Goal: Transaction & Acquisition: Purchase product/service

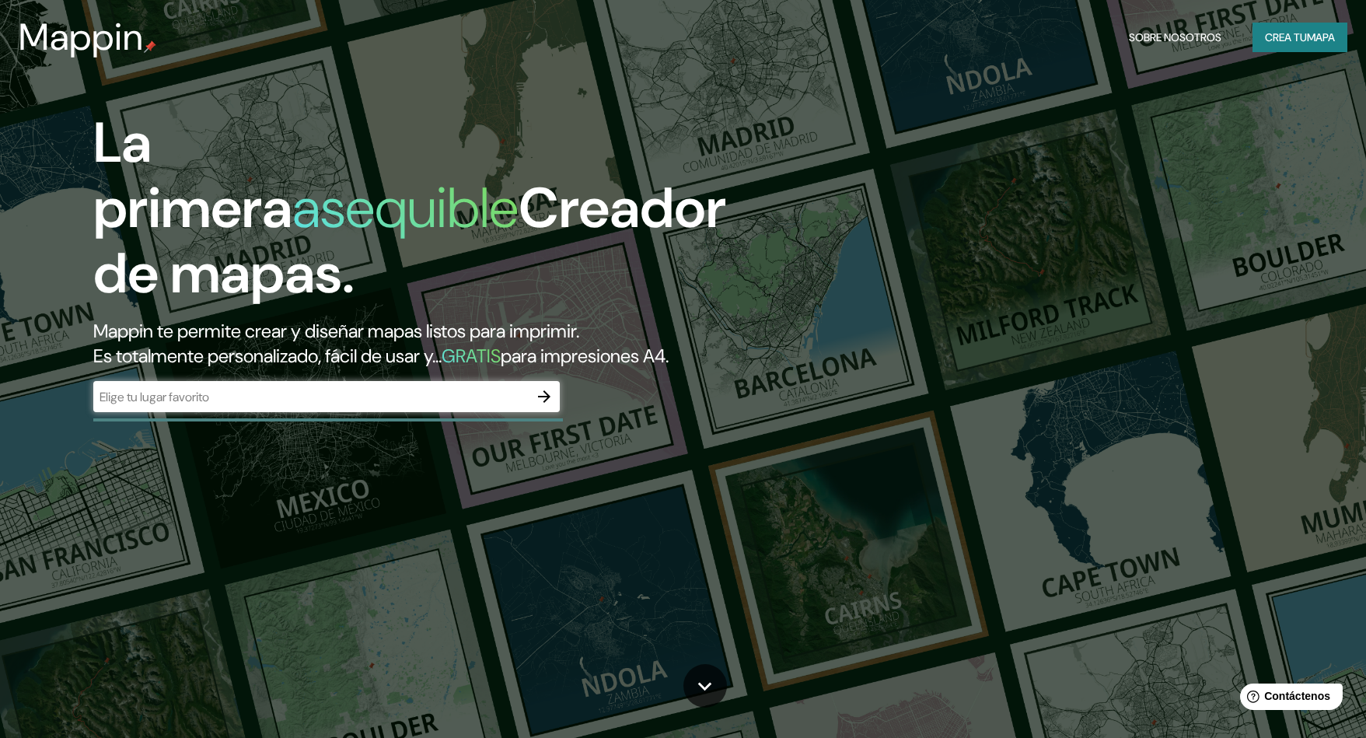
click at [407, 381] on div "​" at bounding box center [326, 396] width 467 height 31
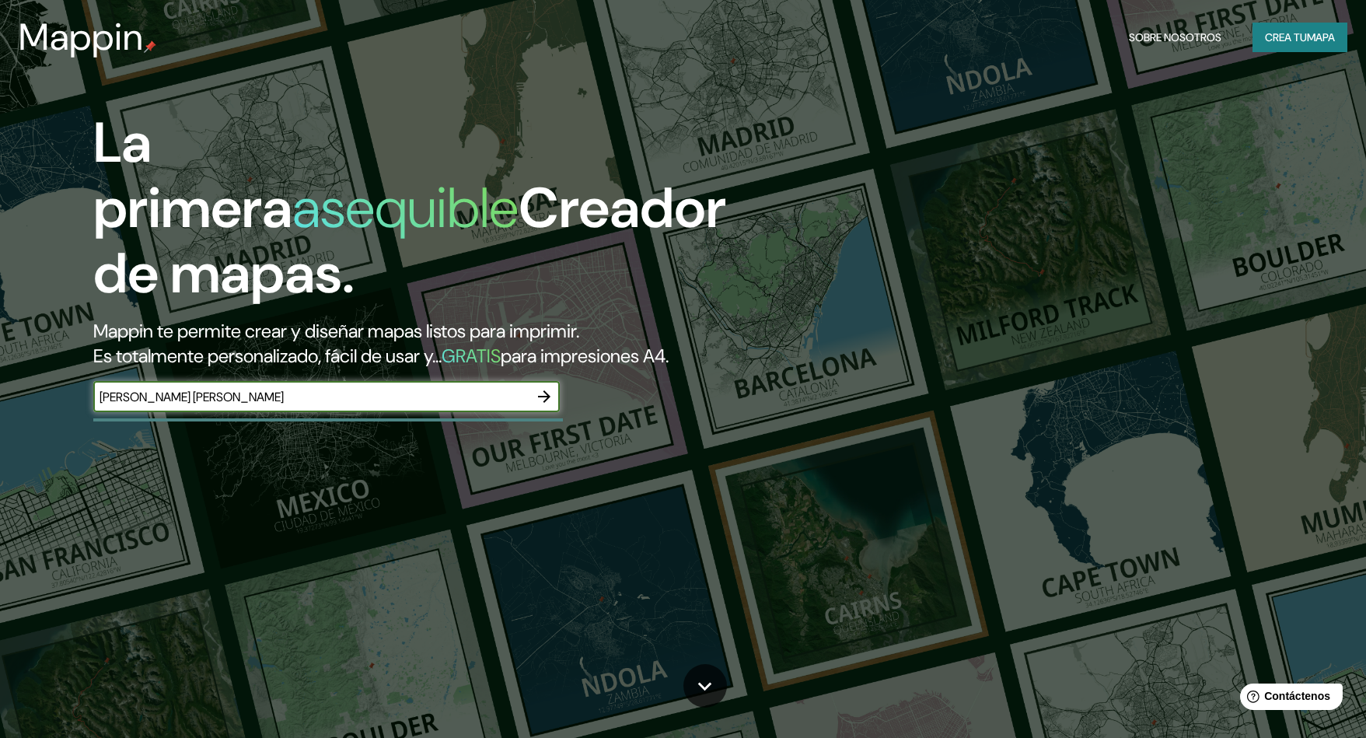
type input "[PERSON_NAME] [PERSON_NAME]"
click at [550, 387] on icon "button" at bounding box center [544, 396] width 19 height 19
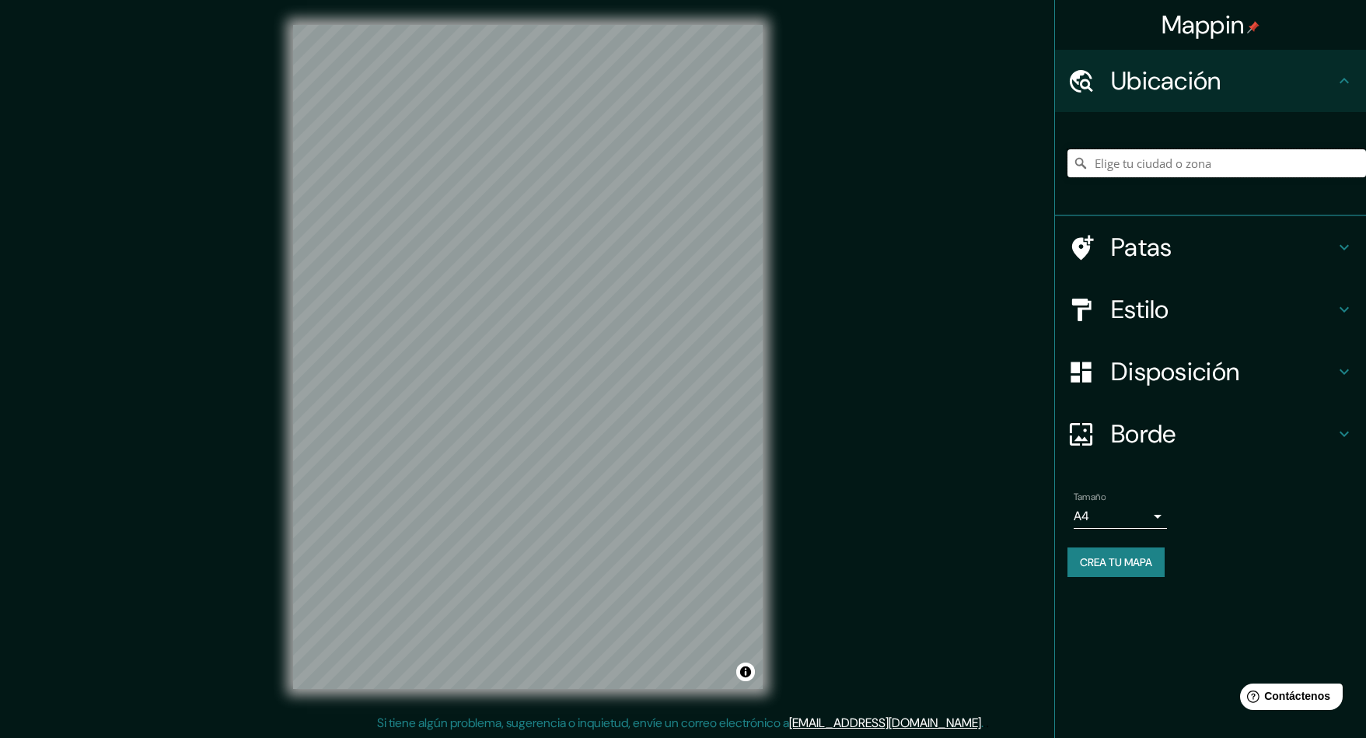
click at [1170, 162] on input "Elige tu ciudad o zona" at bounding box center [1217, 163] width 299 height 28
click at [1147, 159] on input "Elige tu ciudad o zona" at bounding box center [1217, 163] width 299 height 28
paste input "-22.580373837950205, -55.75831069115982"
type input "-22.580373837950205, -55.75831069115982"
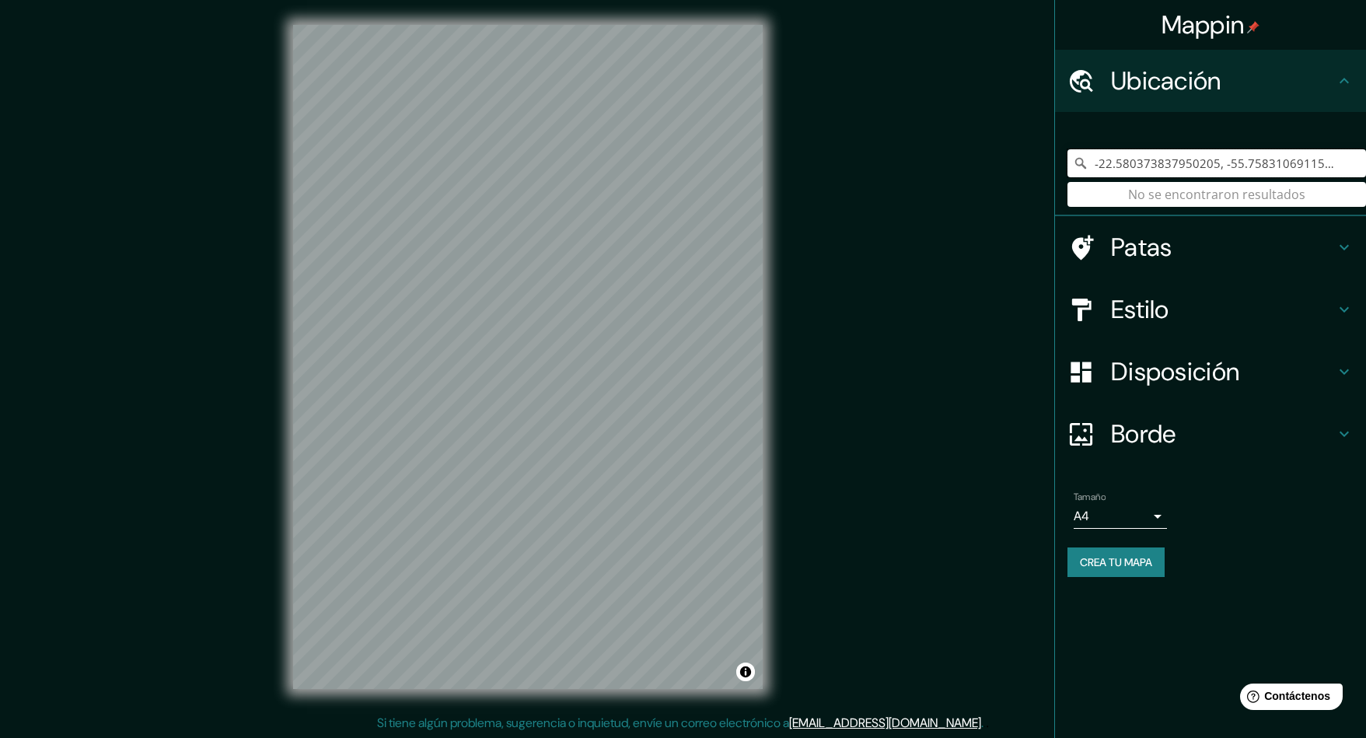
click at [1246, 170] on input "-22.580373837950205, -55.75831069115982" at bounding box center [1217, 163] width 299 height 28
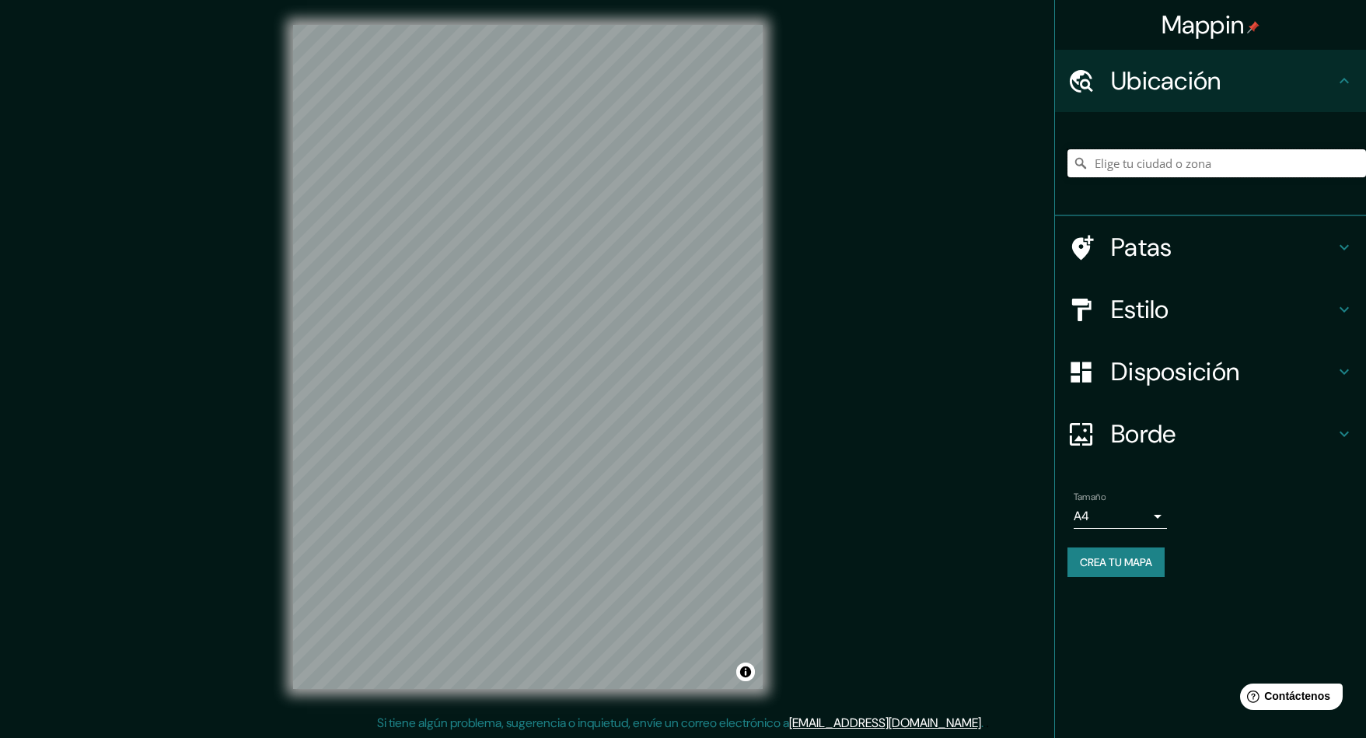
click at [1228, 160] on input "Elige tu ciudad o zona" at bounding box center [1217, 163] width 299 height 28
click at [1080, 163] on icon at bounding box center [1081, 164] width 16 height 16
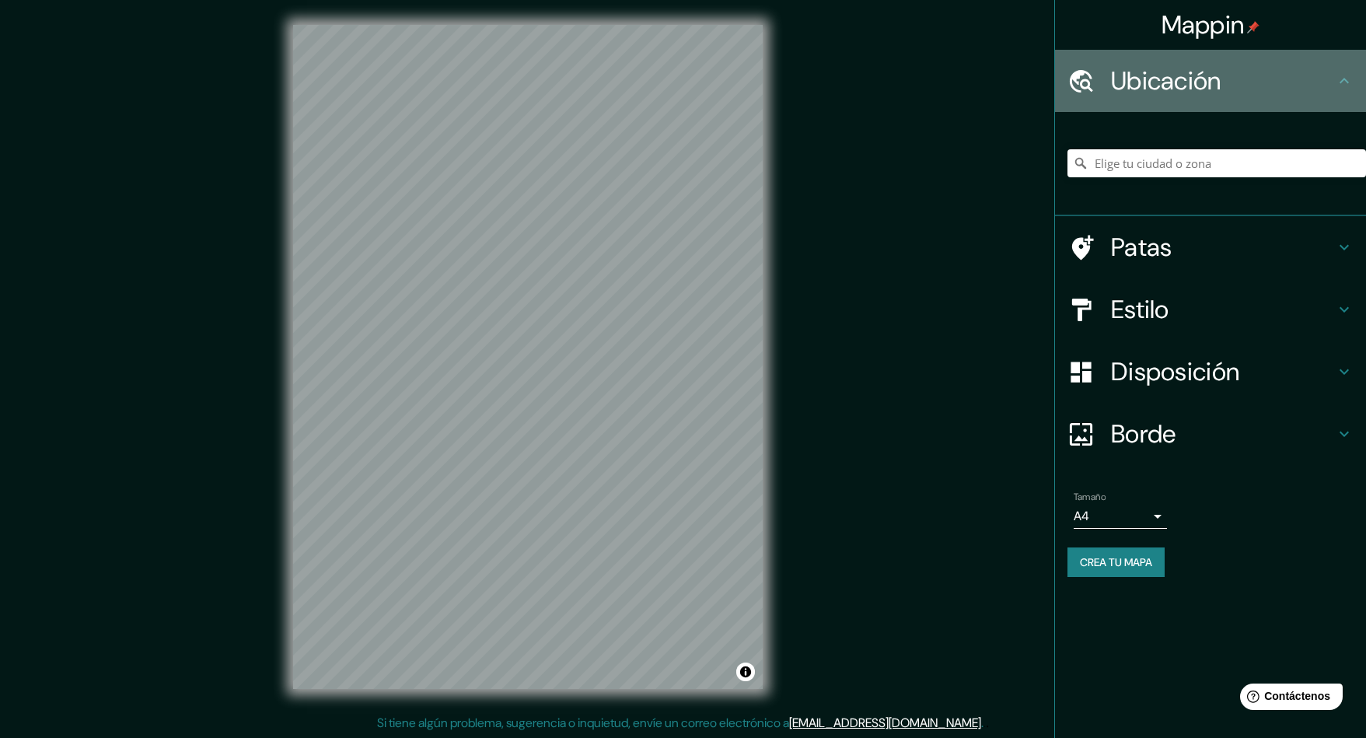
click at [1146, 98] on div "Ubicación" at bounding box center [1210, 81] width 311 height 62
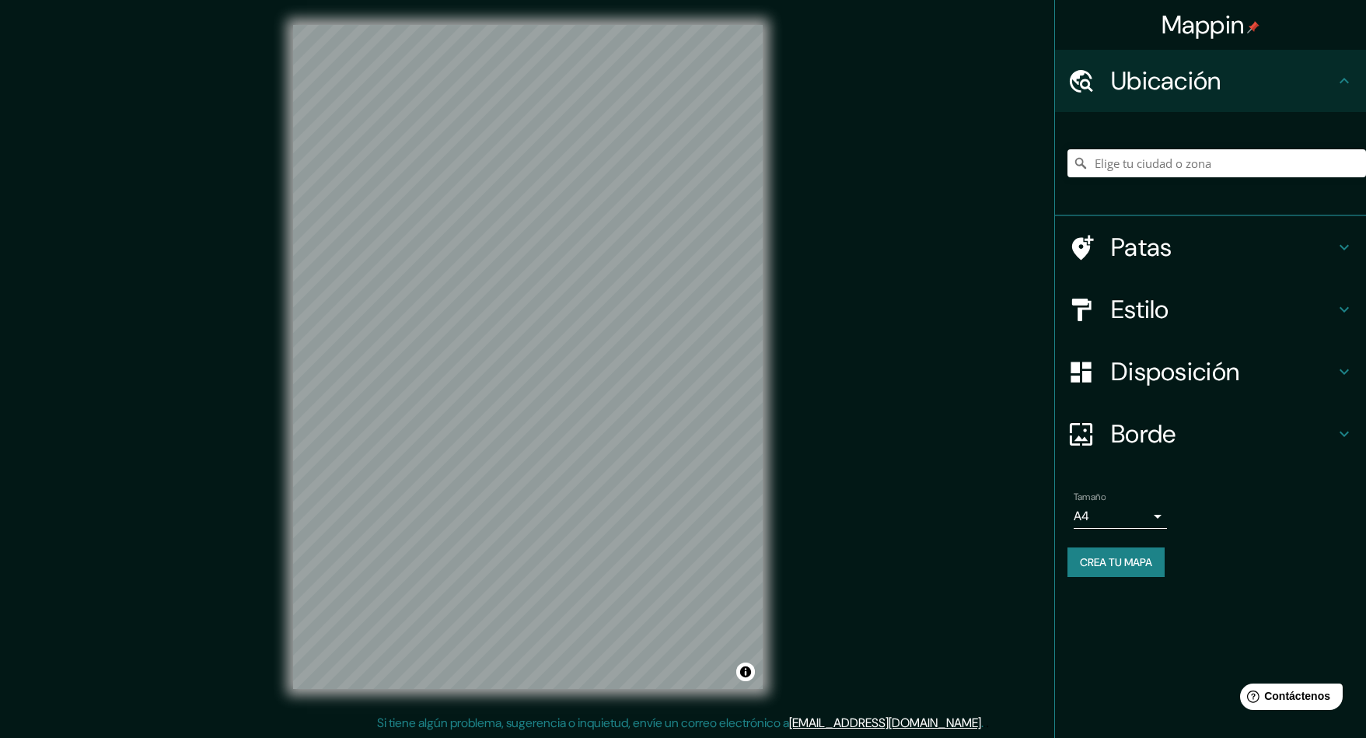
click at [1211, 38] on font "Mappin" at bounding box center [1203, 25] width 83 height 33
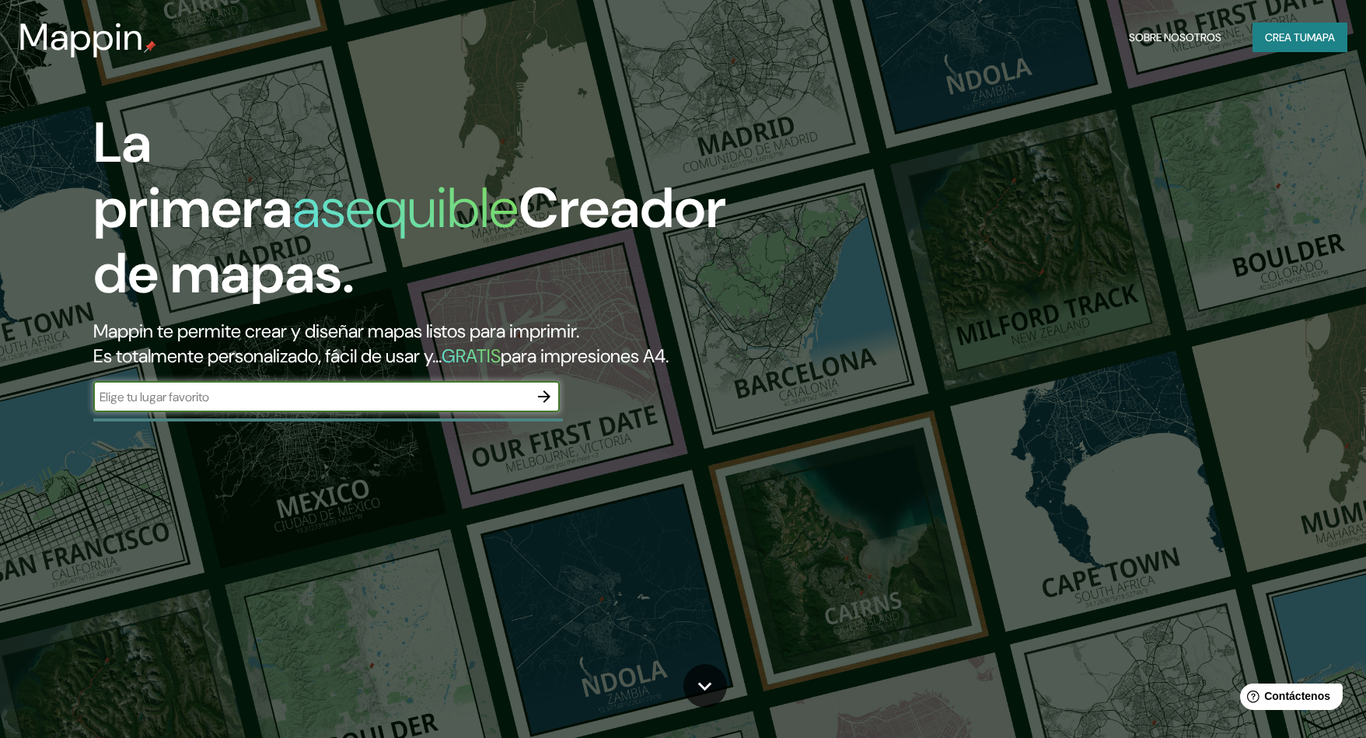
click at [549, 390] on icon "button" at bounding box center [544, 396] width 12 height 12
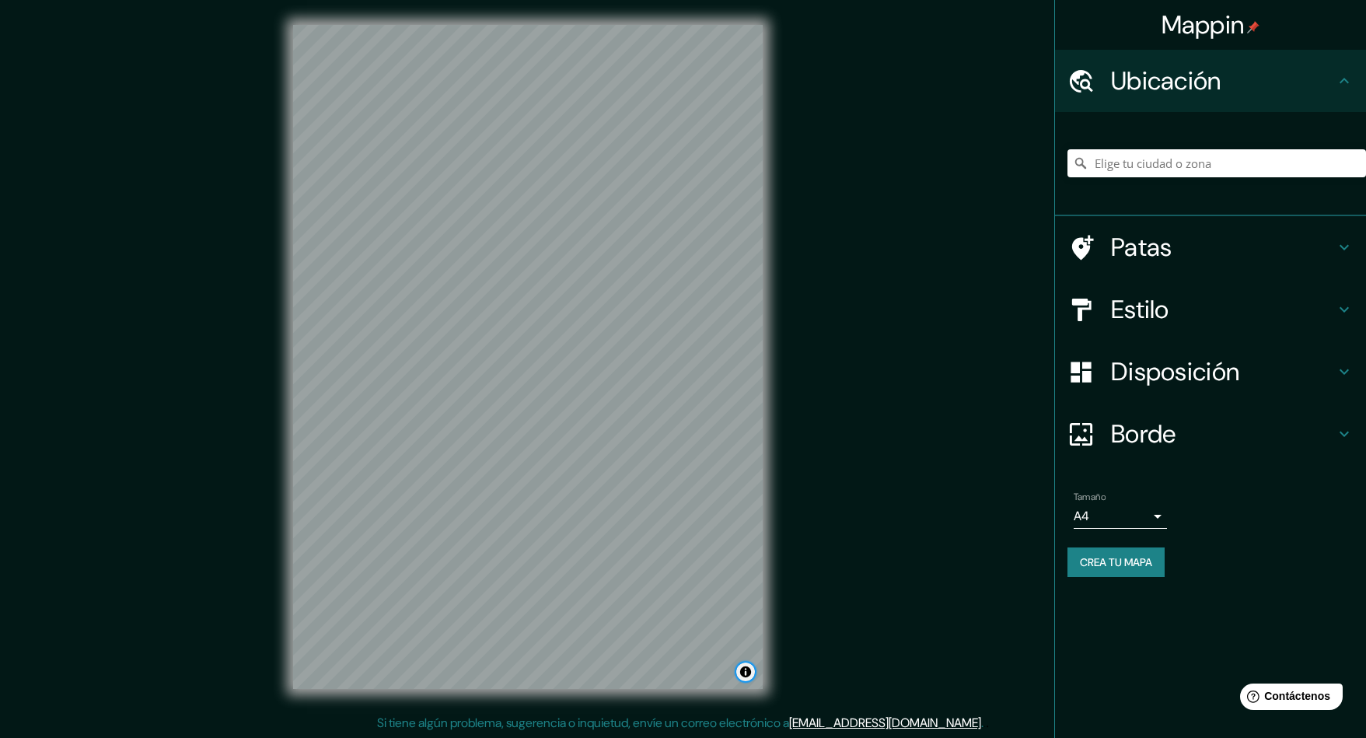
click at [749, 674] on button "Activar o desactivar atribución" at bounding box center [745, 671] width 19 height 19
click at [642, 666] on font "© OpenStreetMap" at bounding box center [608, 671] width 75 height 11
click at [1211, 166] on input "Elige tu ciudad o zona" at bounding box center [1217, 163] width 299 height 28
click at [1137, 156] on input "Elige tu ciudad o zona" at bounding box center [1217, 163] width 299 height 28
paste input "[URL][DOMAIN_NAME]"
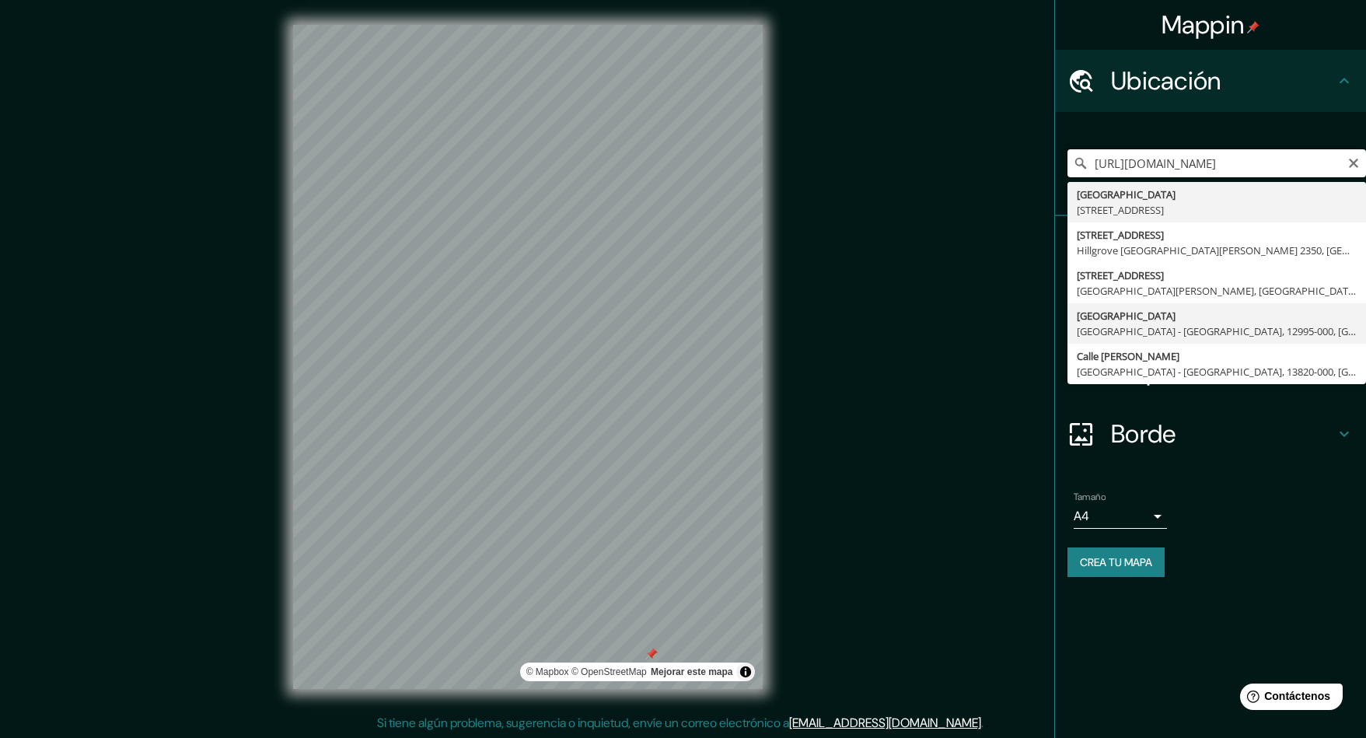
scroll to position [1, 0]
type input "[URL][DOMAIN_NAME]"
click at [1351, 165] on icon "Claro" at bounding box center [1353, 163] width 12 height 12
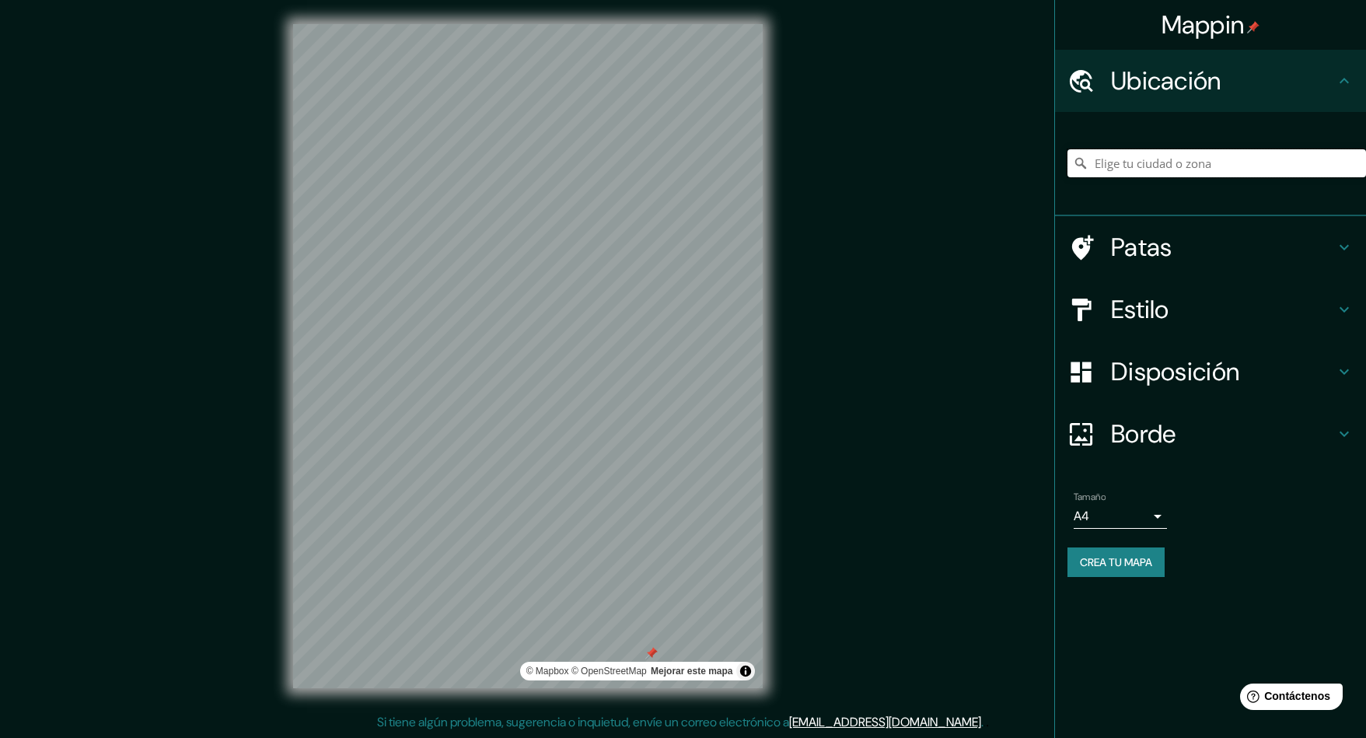
click at [1228, 172] on input "Elige tu ciudad o zona" at bounding box center [1217, 163] width 299 height 28
paste input "-22.580690, -55.758340"
drag, startPoint x: 1076, startPoint y: 163, endPoint x: 1022, endPoint y: 163, distance: 54.4
click at [1022, 163] on div "Mappin Ubicación -22.580690, -55.758340 No se encontraron resultados Patas Esti…" at bounding box center [683, 368] width 1366 height 739
click at [1246, 156] on input "-22.580690, -55.758340" at bounding box center [1217, 163] width 299 height 28
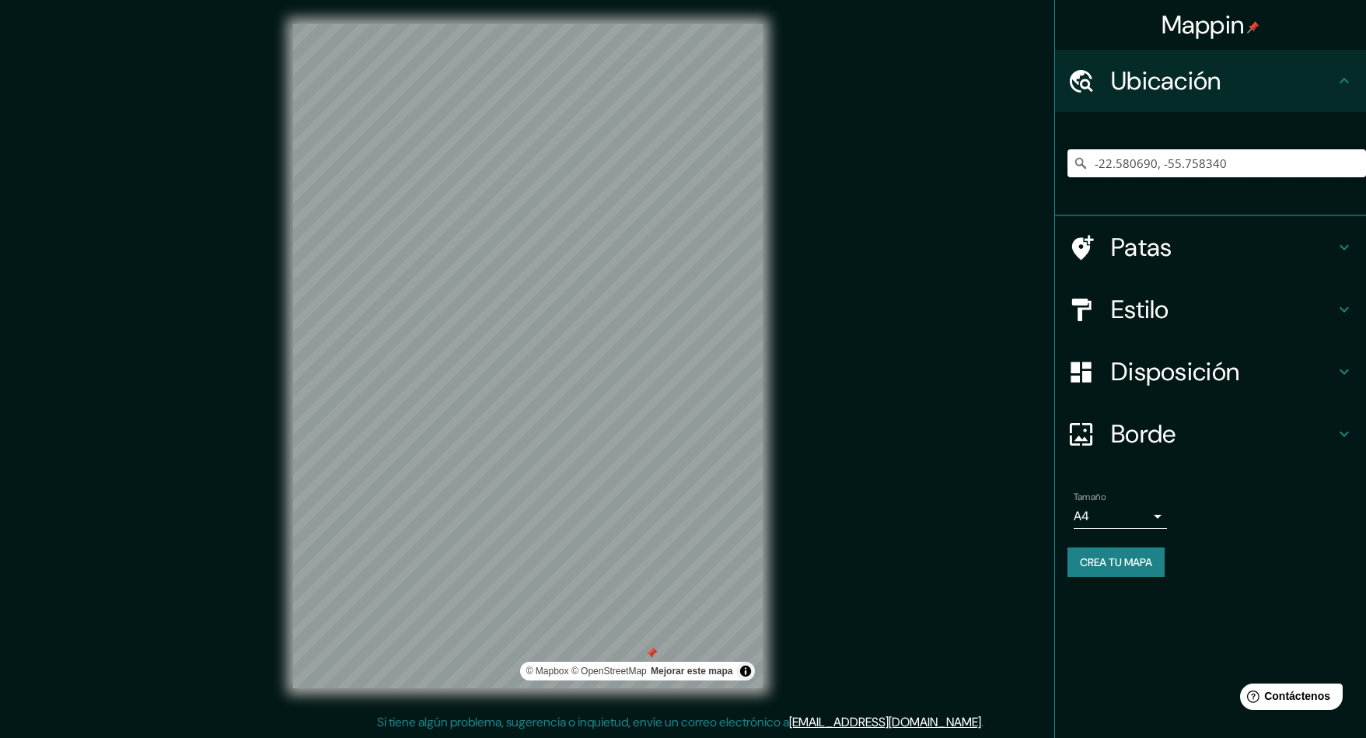
click at [1246, 156] on input "-22.580690, -55.758340" at bounding box center [1217, 163] width 299 height 28
paste input "[URL][DOMAIN_NAME]"
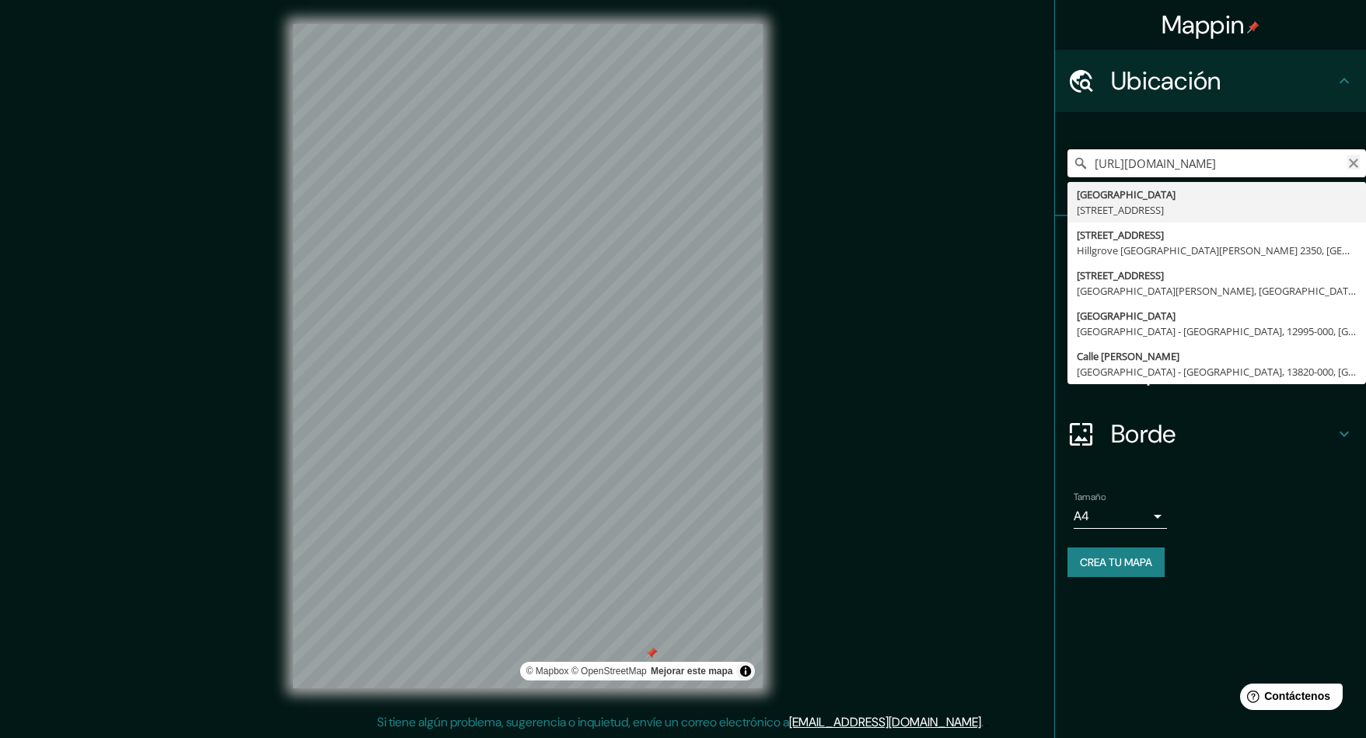
type input "[URL][DOMAIN_NAME]"
click at [1354, 160] on icon "Claro" at bounding box center [1353, 163] width 12 height 12
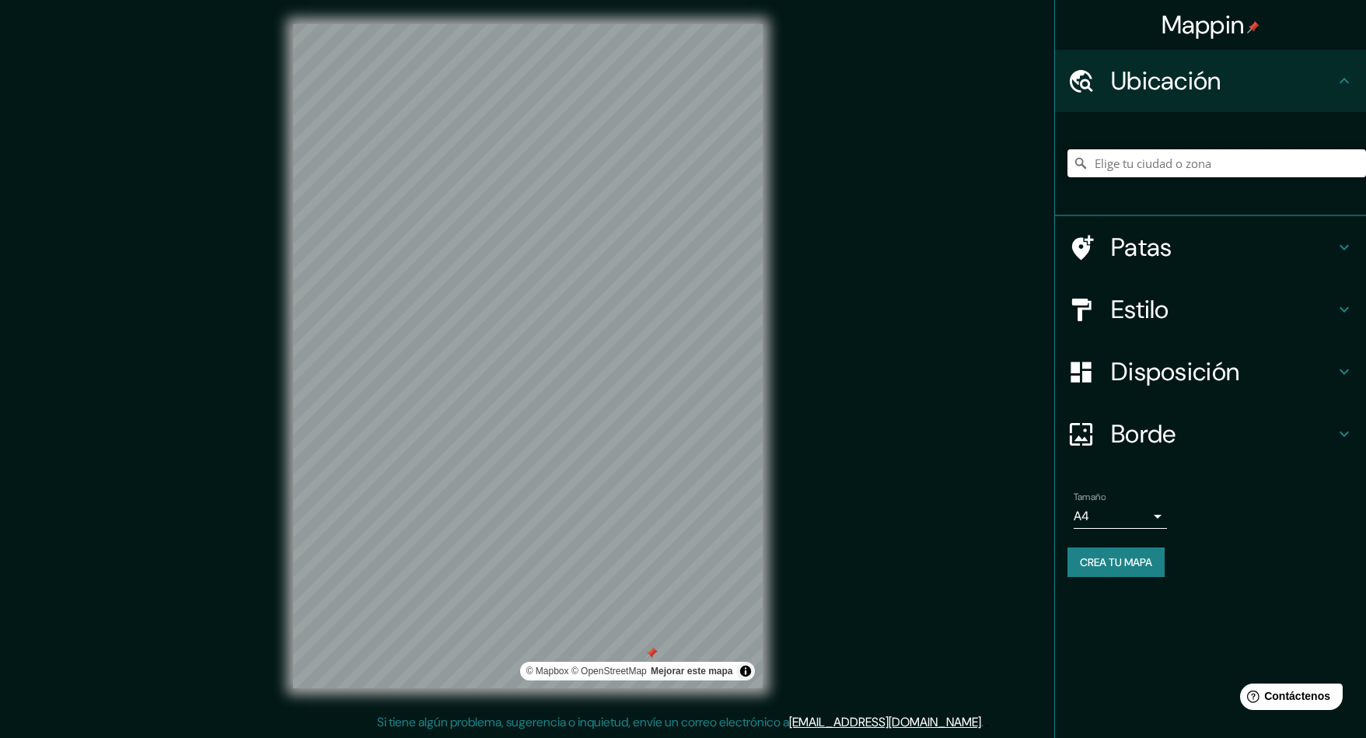
scroll to position [0, 0]
click at [1313, 157] on input "Elige tu ciudad o zona" at bounding box center [1217, 163] width 299 height 28
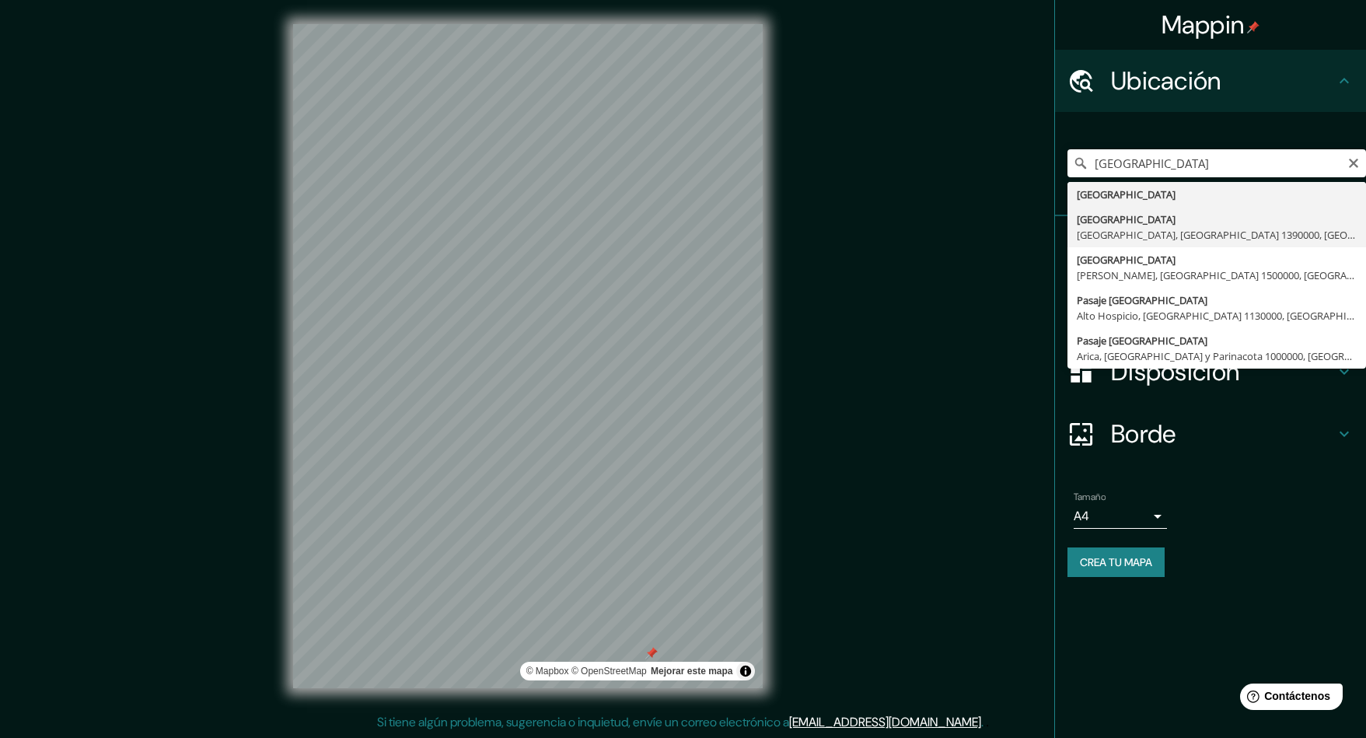
type input "[GEOGRAPHIC_DATA], [GEOGRAPHIC_DATA], [GEOGRAPHIC_DATA] 1390000, [GEOGRAPHIC_DA…"
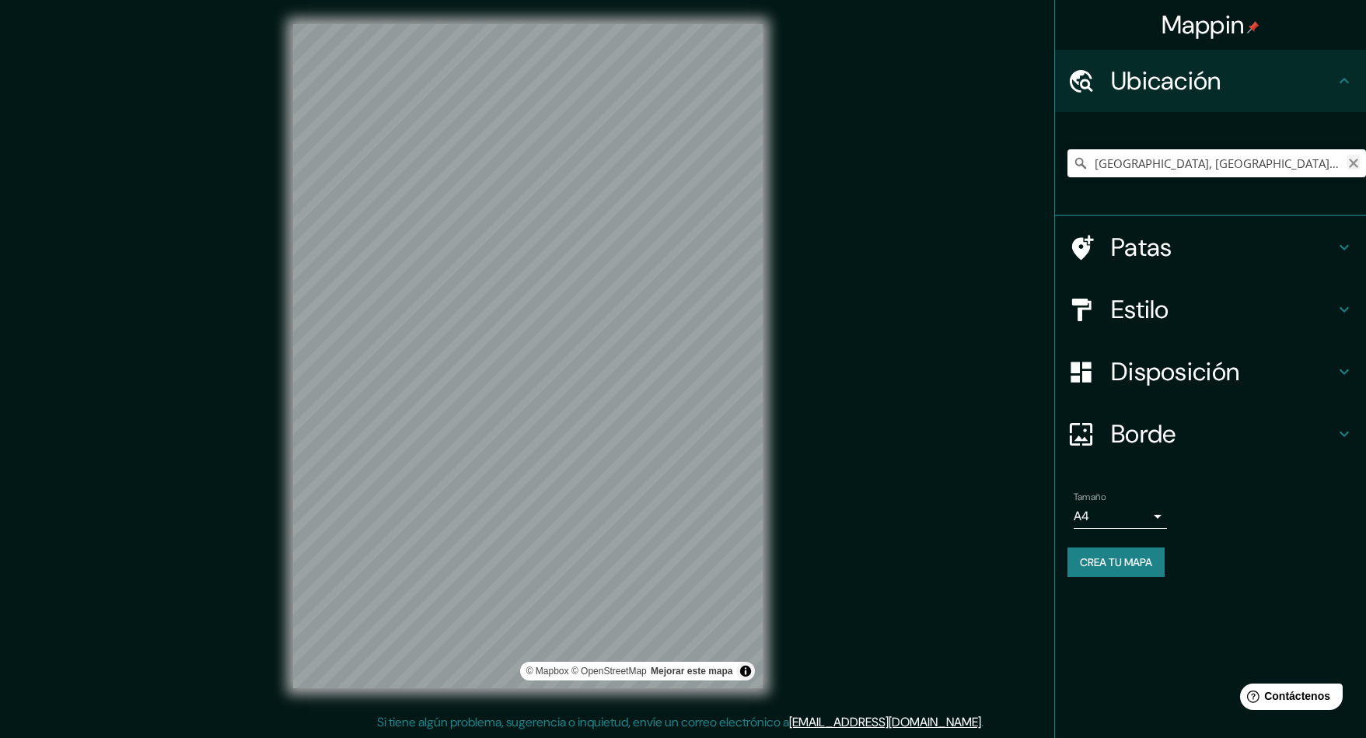
click at [1359, 162] on icon "Claro" at bounding box center [1353, 163] width 12 height 12
click at [1283, 166] on input "Elige tu ciudad o zona" at bounding box center [1217, 163] width 299 height 28
click at [1218, 170] on input "Elige tu ciudad o zona" at bounding box center [1217, 163] width 299 height 28
click at [1172, 295] on h4 "Estilo" at bounding box center [1223, 309] width 224 height 31
click at [1314, 308] on div "Estilo" at bounding box center [1210, 309] width 311 height 62
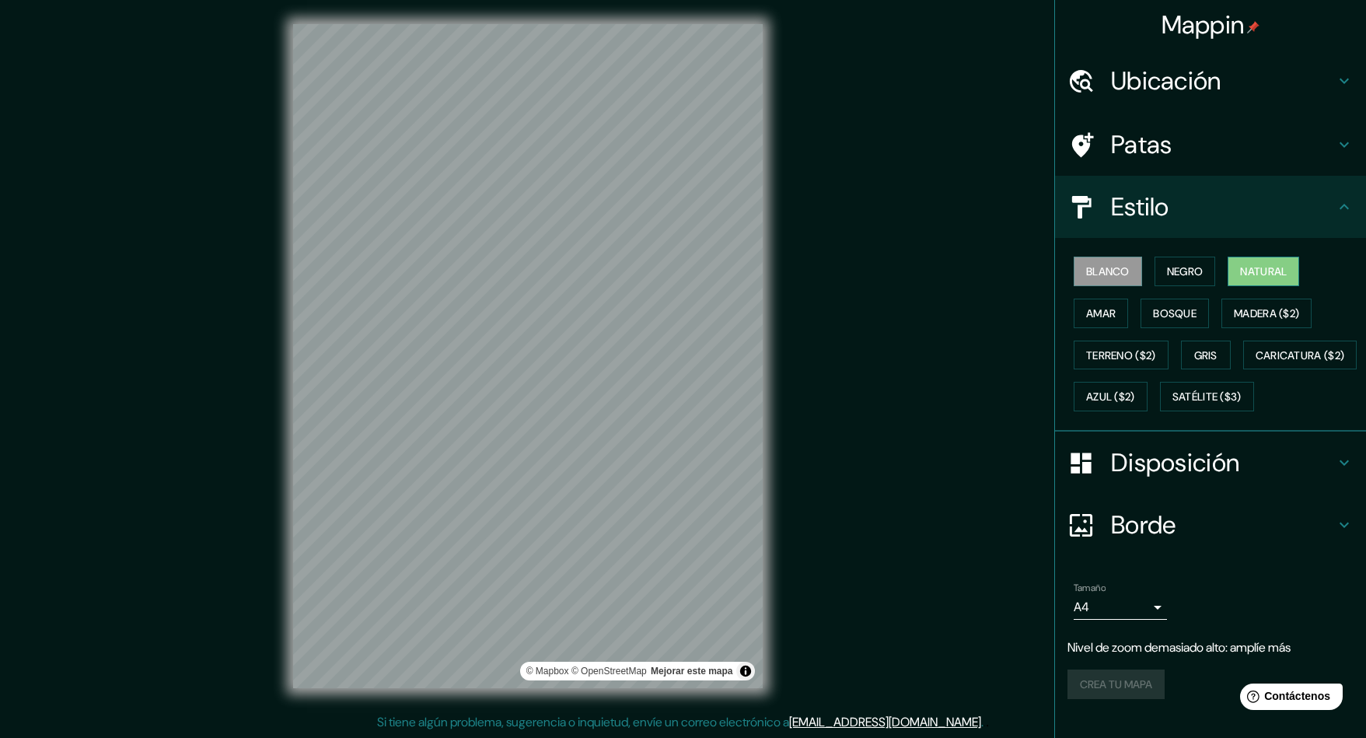
click at [1246, 281] on font "Natural" at bounding box center [1263, 271] width 47 height 20
click at [1179, 489] on div "Disposición" at bounding box center [1210, 463] width 311 height 62
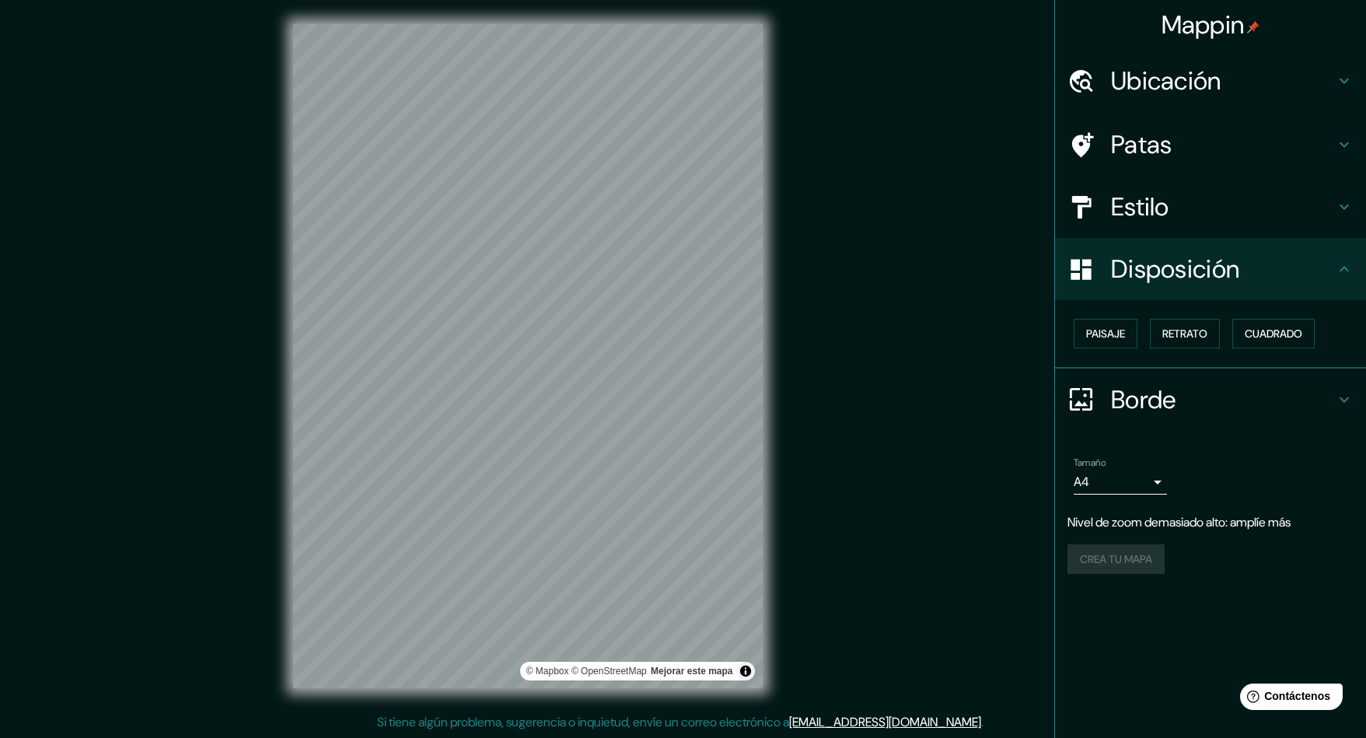
click at [1239, 276] on font "Disposición" at bounding box center [1175, 269] width 128 height 33
click at [1164, 382] on div "Borde" at bounding box center [1210, 400] width 311 height 62
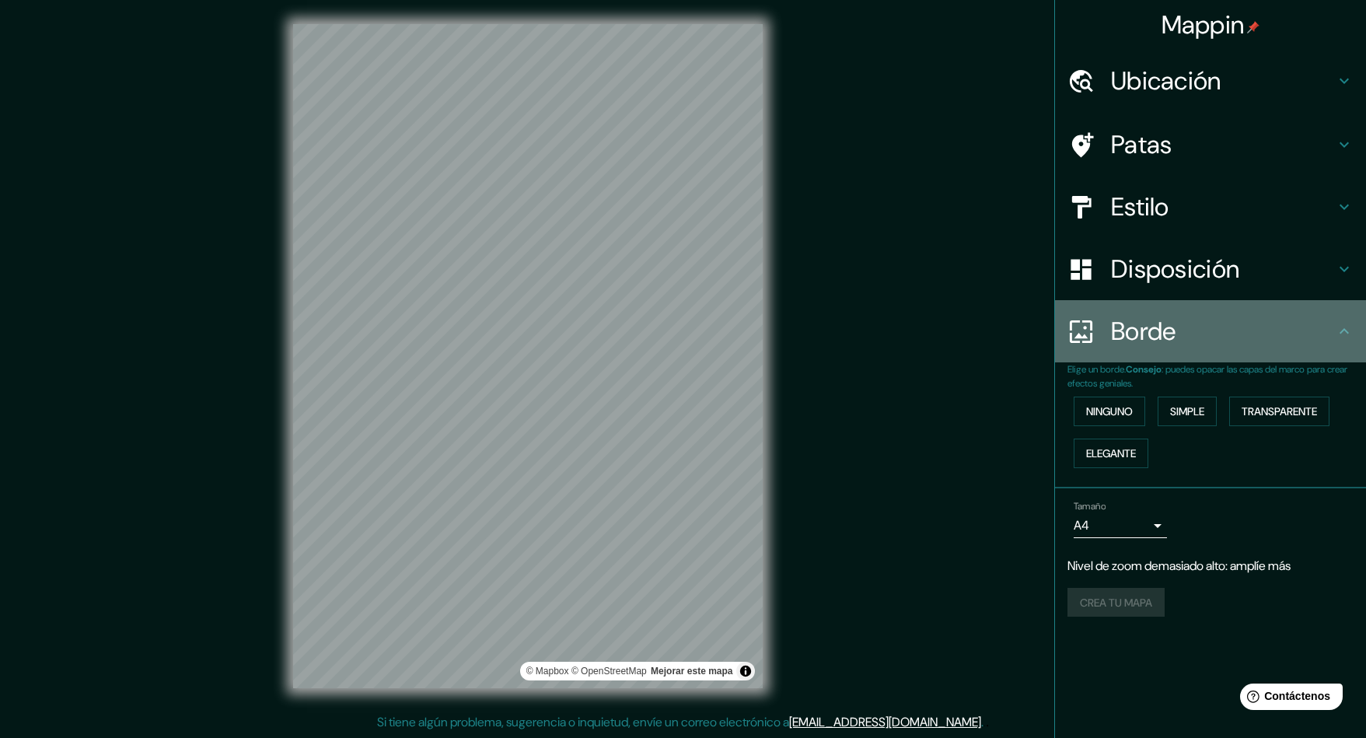
click at [1181, 355] on div "Borde" at bounding box center [1210, 331] width 311 height 62
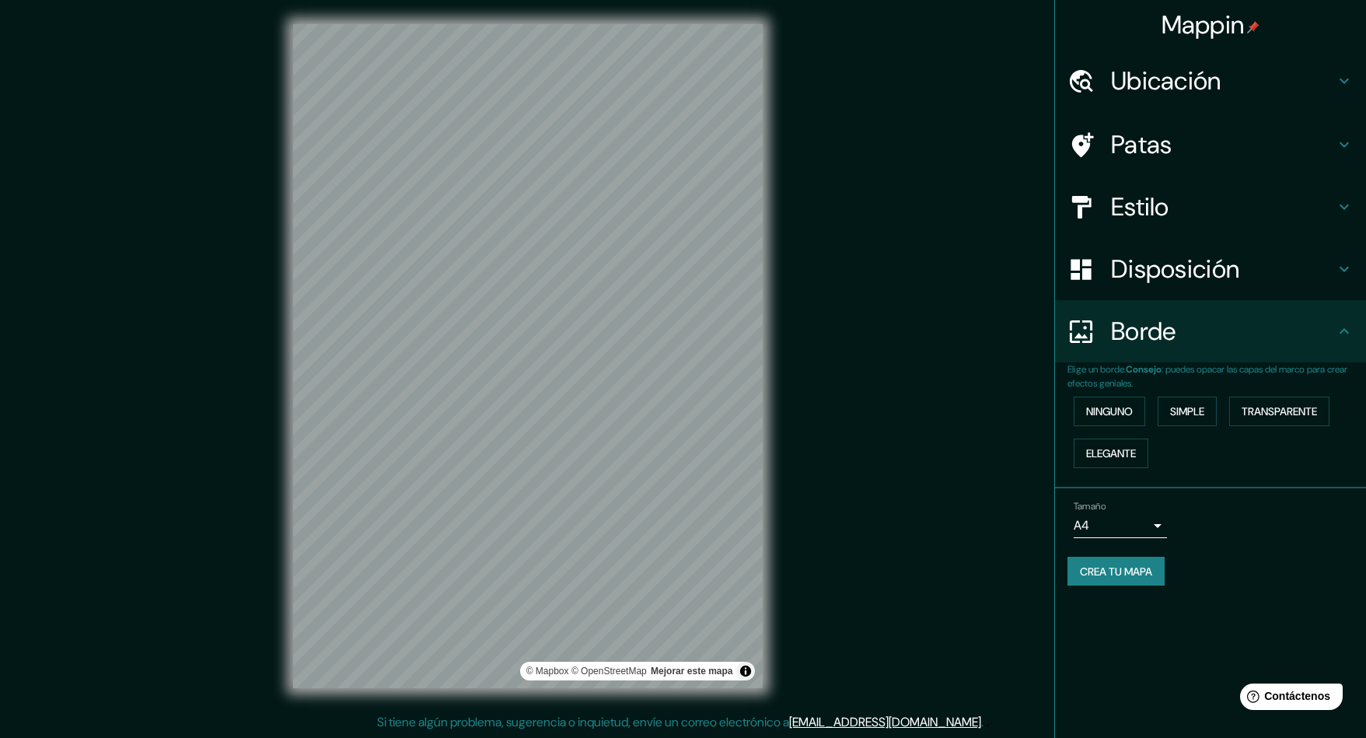
click at [1181, 327] on h4 "Borde" at bounding box center [1223, 331] width 224 height 31
click at [1139, 420] on button "Ninguno" at bounding box center [1110, 412] width 72 height 30
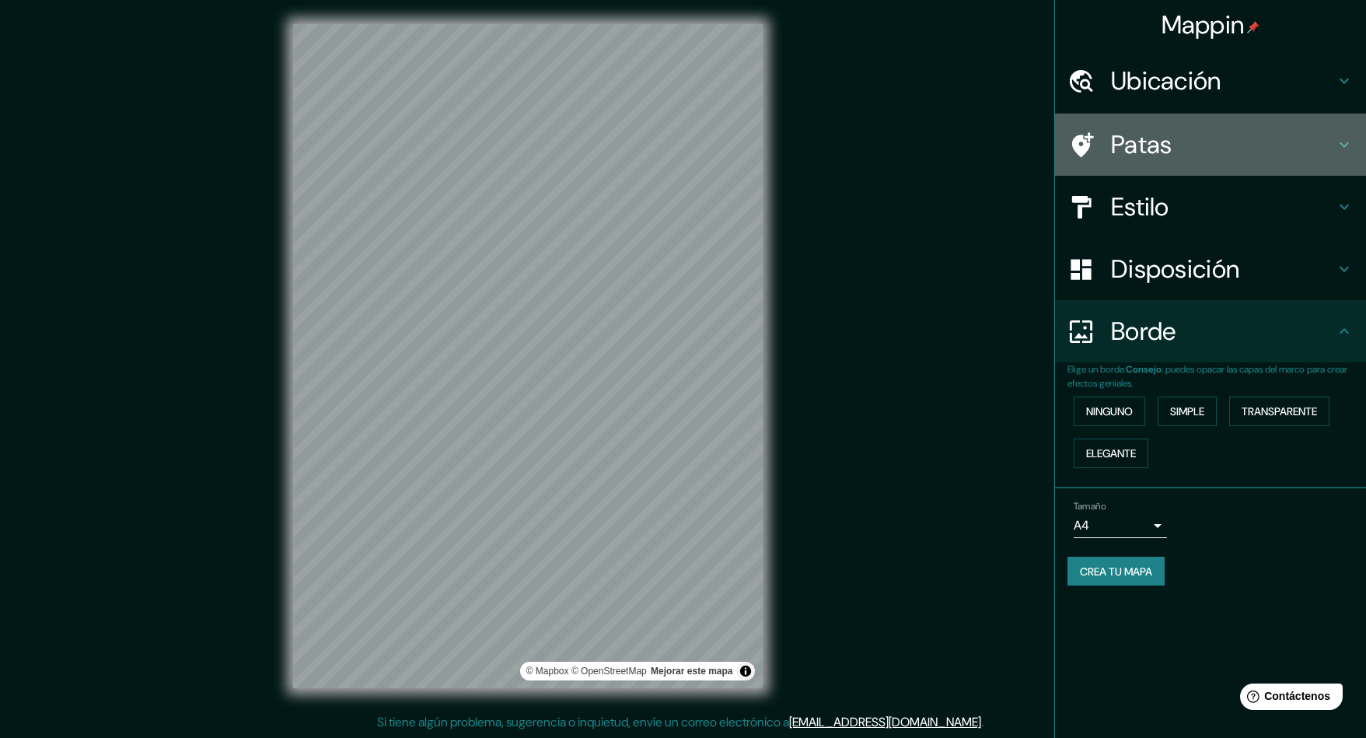
click at [1186, 156] on h4 "Patas" at bounding box center [1223, 144] width 224 height 31
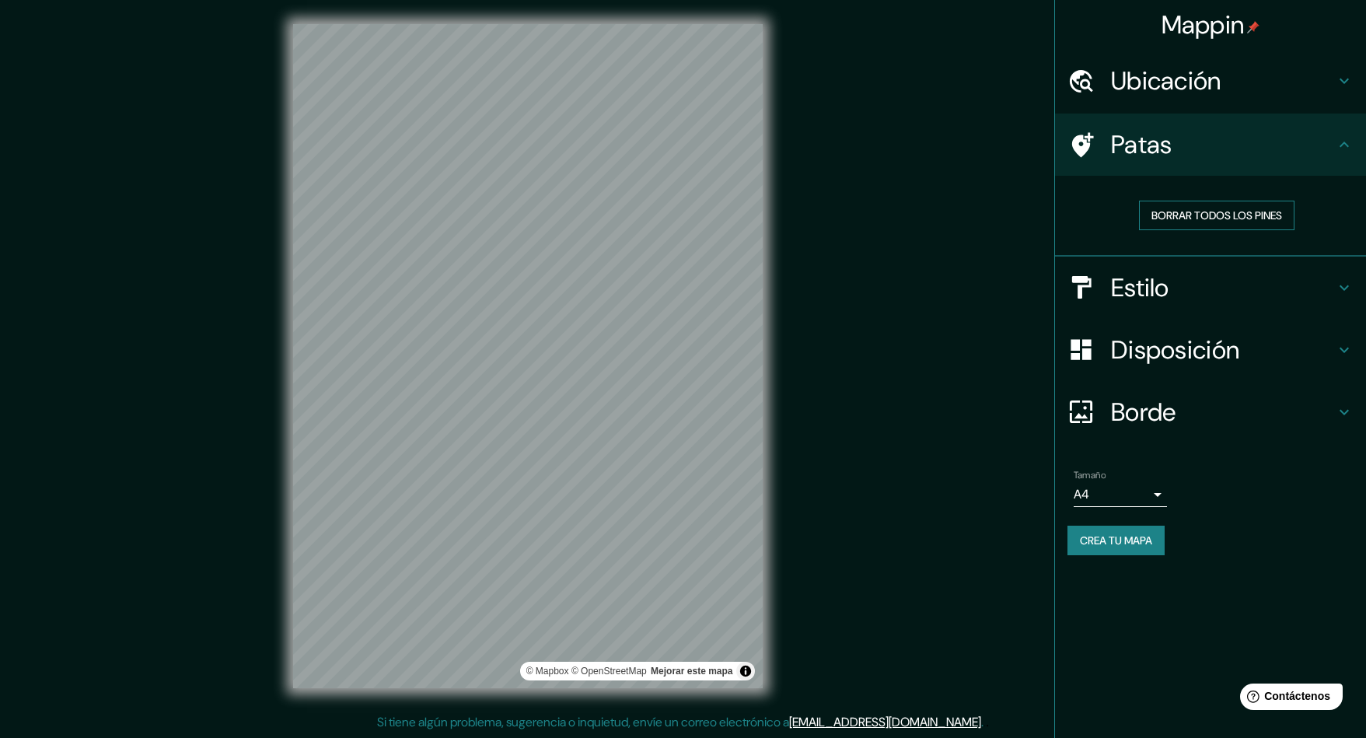
click at [1203, 222] on font "Borrar todos los pines" at bounding box center [1216, 215] width 131 height 14
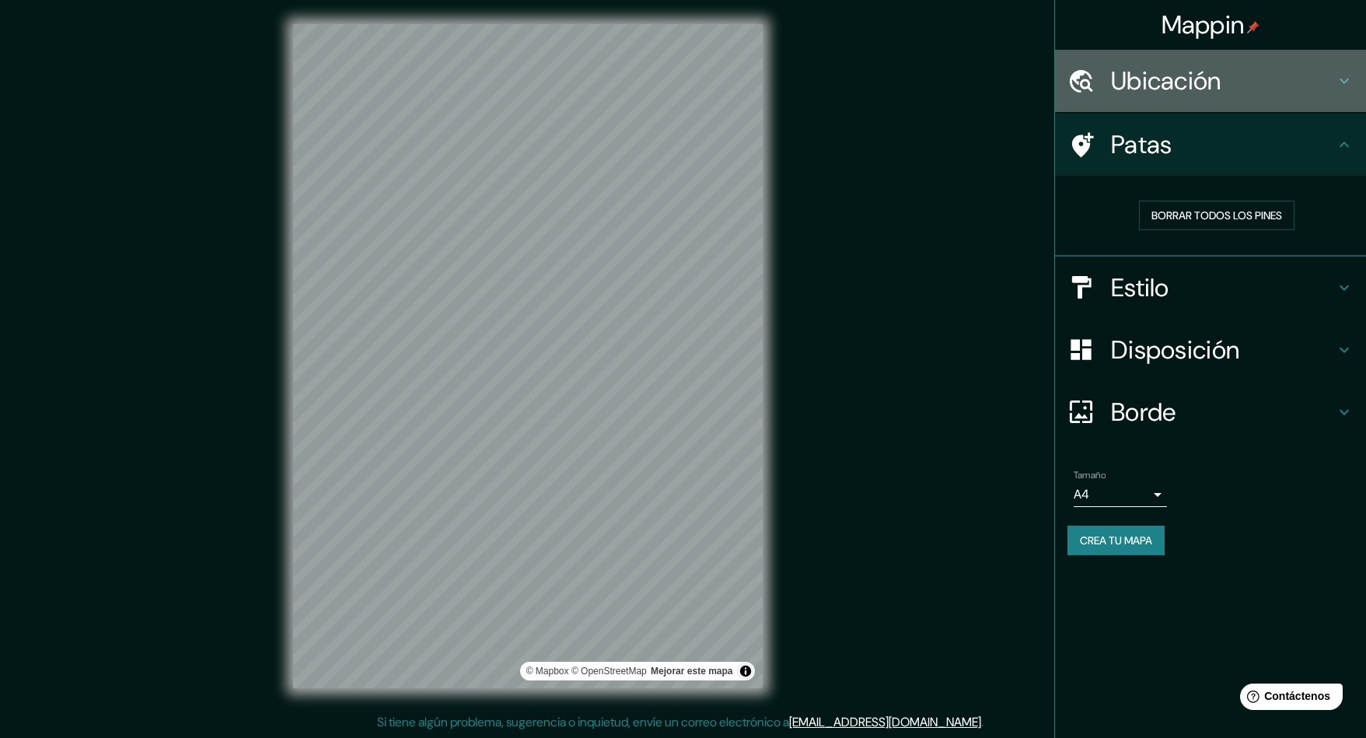
click at [1211, 80] on font "Ubicación" at bounding box center [1166, 81] width 110 height 33
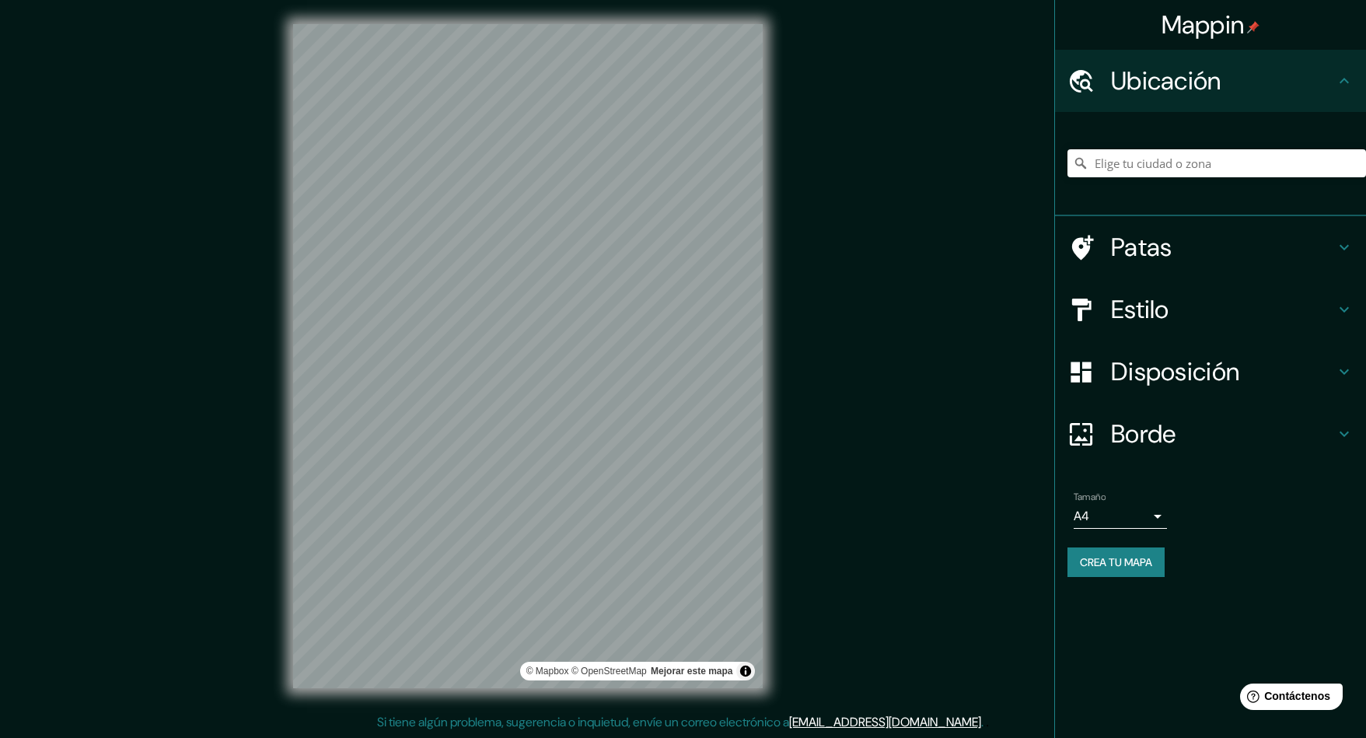
click at [1211, 80] on font "Ubicación" at bounding box center [1166, 81] width 110 height 33
click at [1166, 319] on font "Estilo" at bounding box center [1140, 309] width 58 height 33
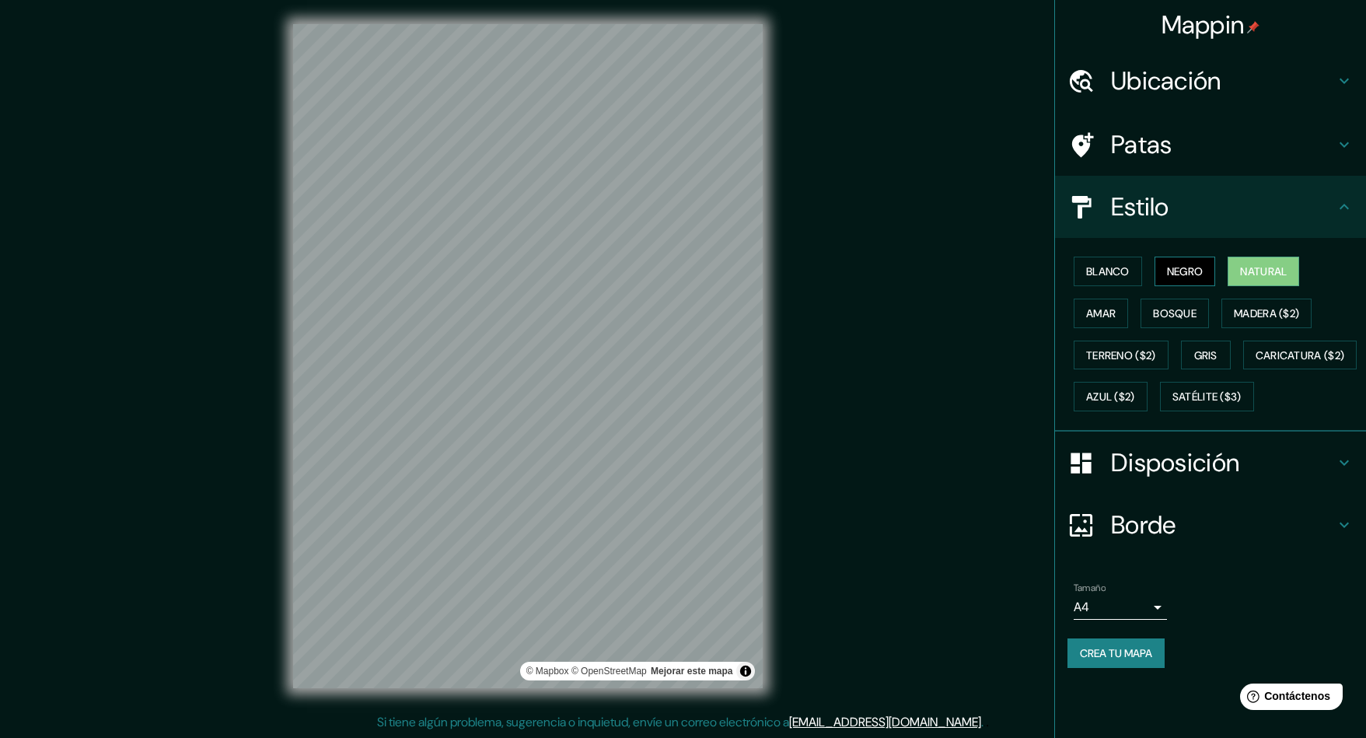
click at [1212, 277] on button "Negro" at bounding box center [1185, 272] width 61 height 30
click at [1120, 279] on font "Blanco" at bounding box center [1108, 271] width 44 height 20
click at [1122, 318] on button "Amar" at bounding box center [1101, 314] width 54 height 30
click at [1166, 318] on font "Bosque" at bounding box center [1175, 313] width 44 height 14
click at [1247, 318] on font "Madera ($2)" at bounding box center [1266, 313] width 65 height 14
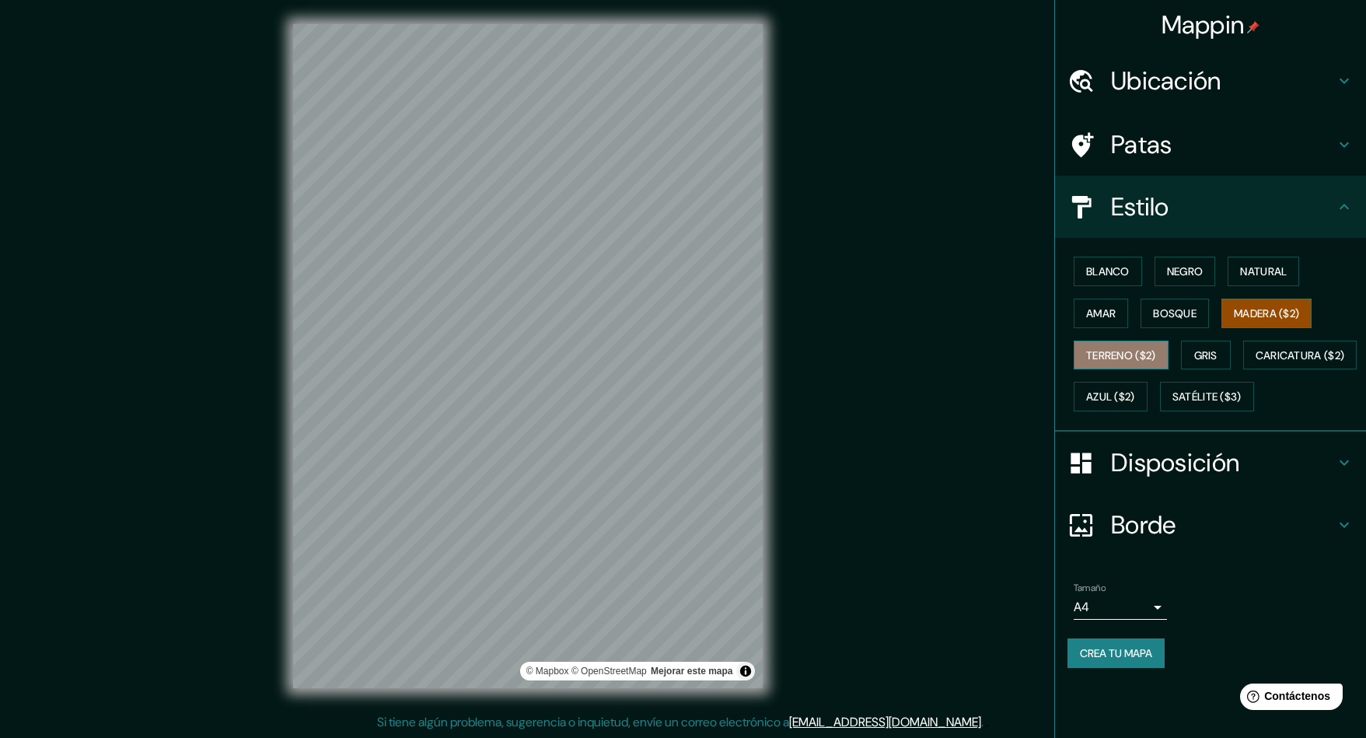
click at [1130, 350] on font "Terreno ($2)" at bounding box center [1121, 355] width 70 height 14
click at [1193, 351] on button "Gris" at bounding box center [1206, 356] width 50 height 30
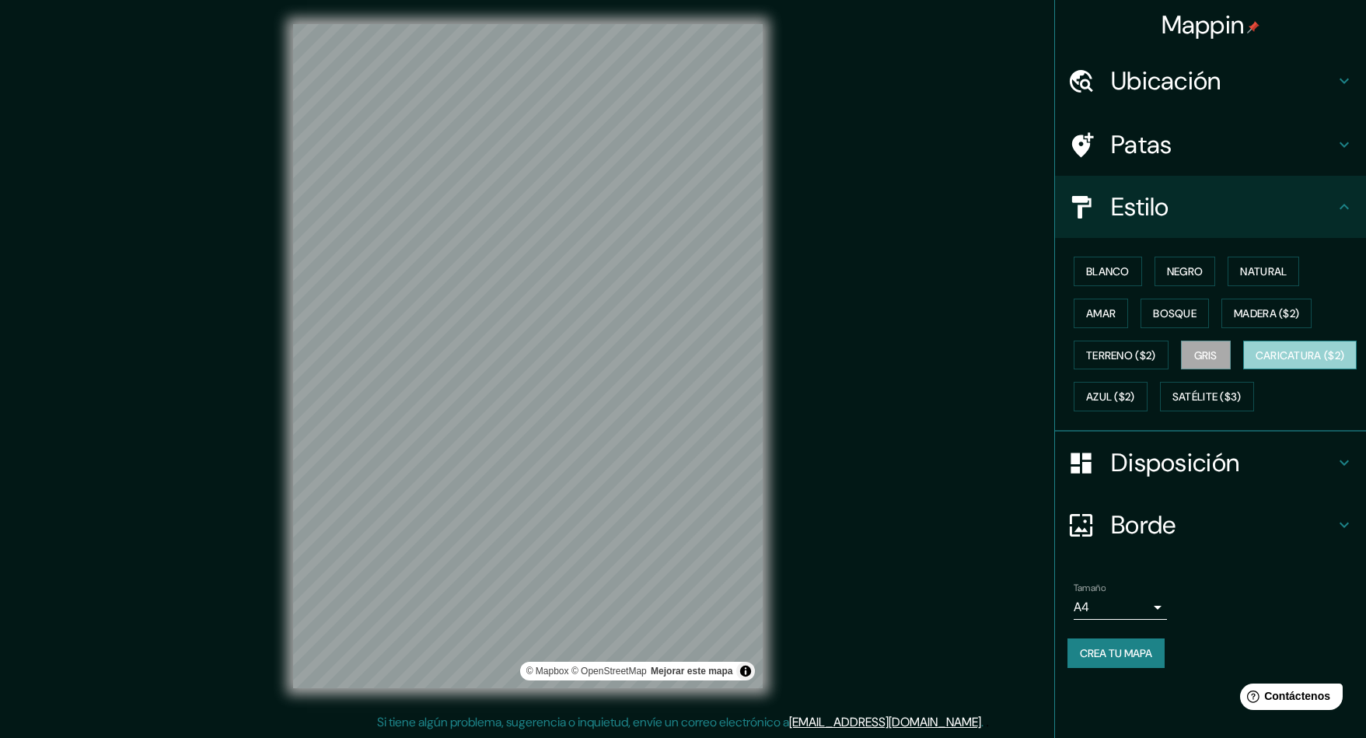
click at [1256, 362] on font "Caricatura ($2)" at bounding box center [1300, 355] width 89 height 14
click at [1135, 391] on font "Azul ($2)" at bounding box center [1110, 397] width 49 height 14
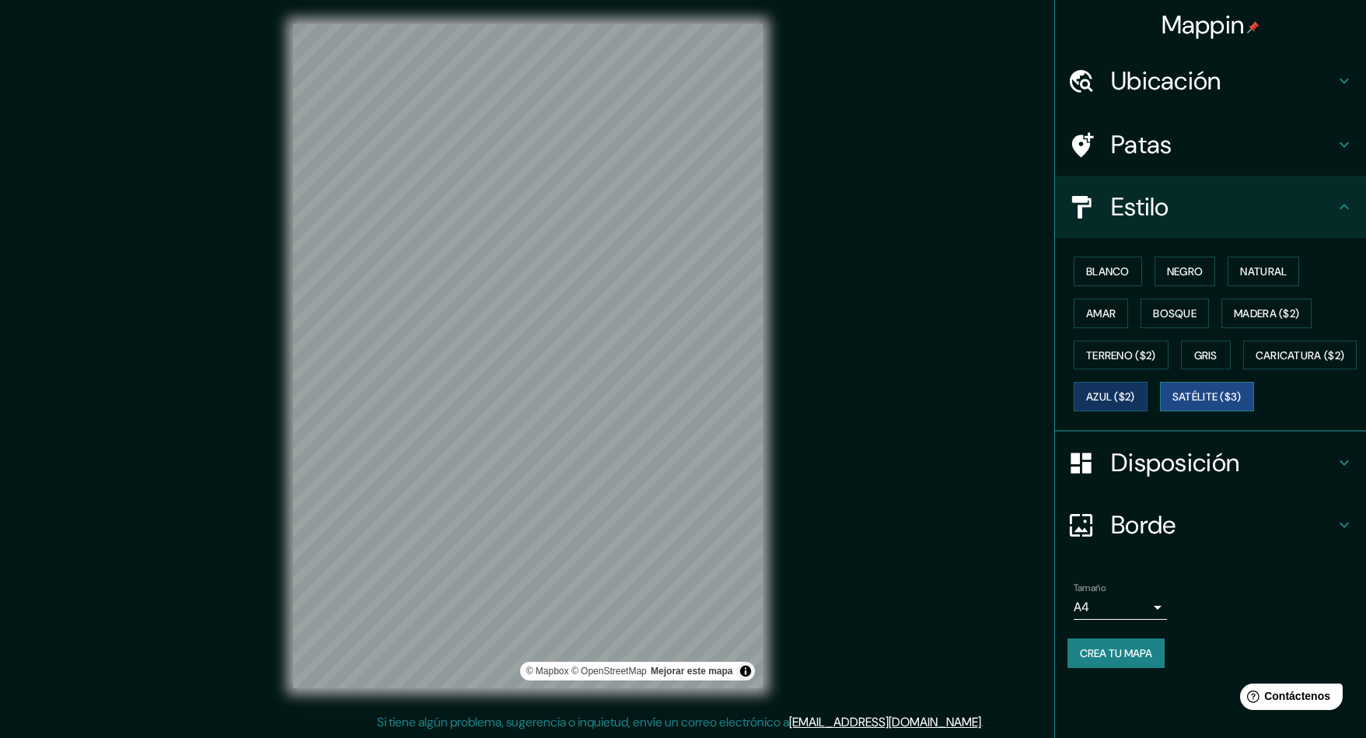
click at [1172, 404] on font "Satélite ($3)" at bounding box center [1206, 397] width 69 height 14
